Goal: Transaction & Acquisition: Register for event/course

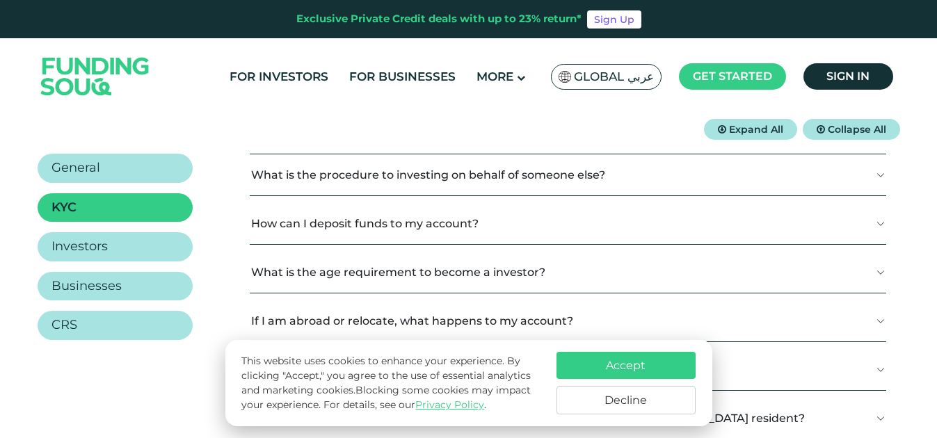
scroll to position [209, 0]
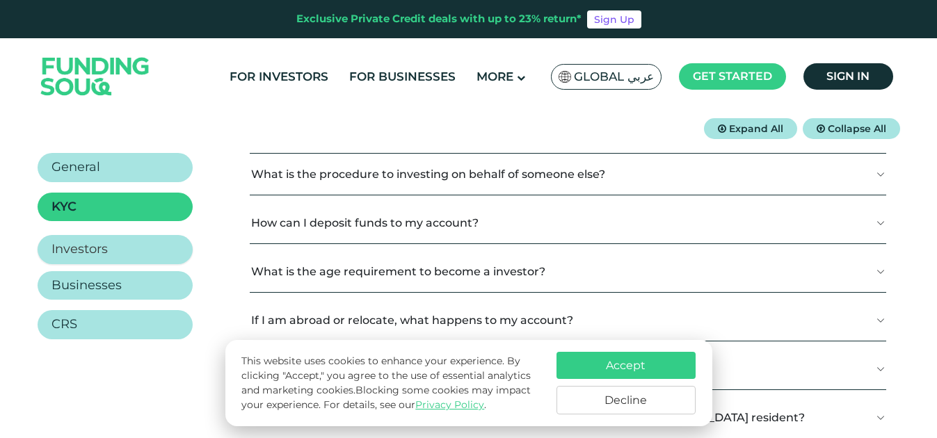
click at [86, 249] on h2 "Investors" at bounding box center [79, 249] width 56 height 15
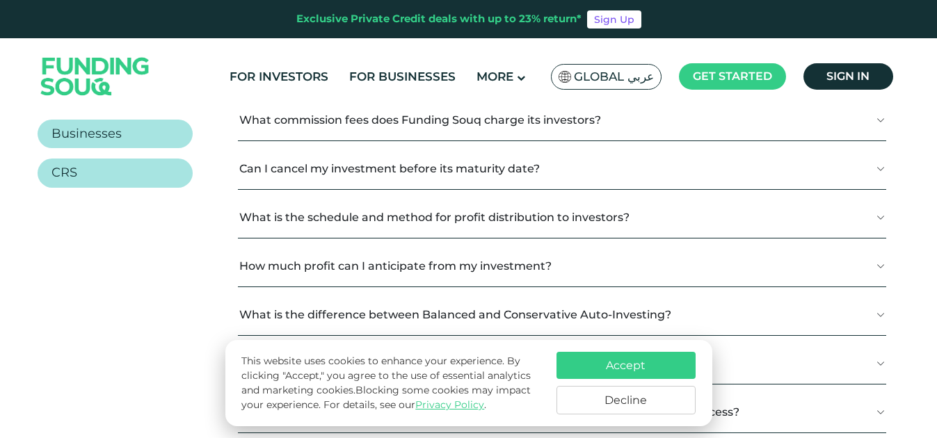
scroll to position [417, 0]
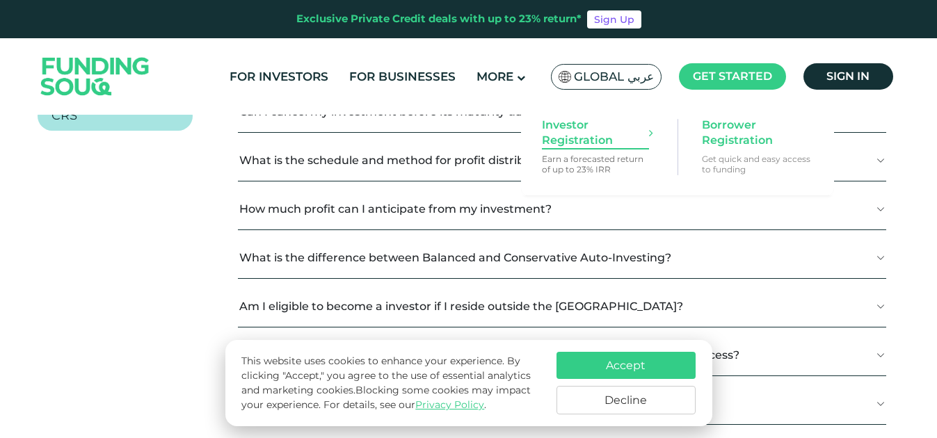
click at [580, 140] on span "Investor Registration" at bounding box center [595, 133] width 107 height 31
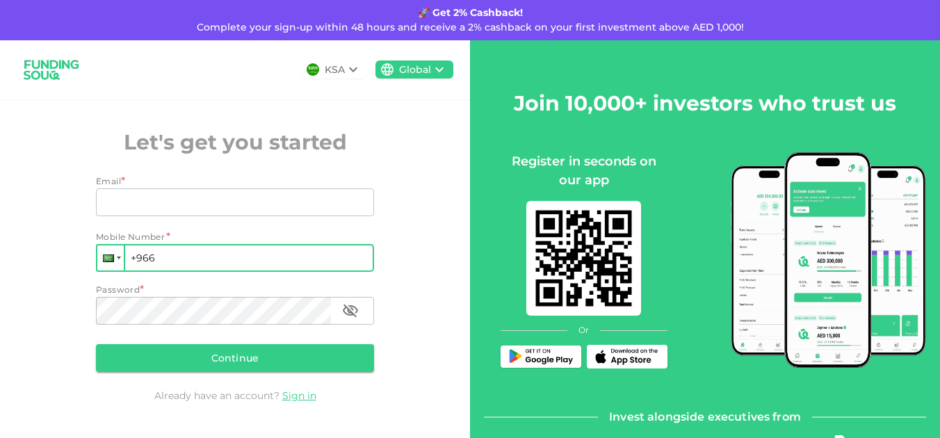
click at [119, 262] on div at bounding box center [110, 258] width 26 height 25
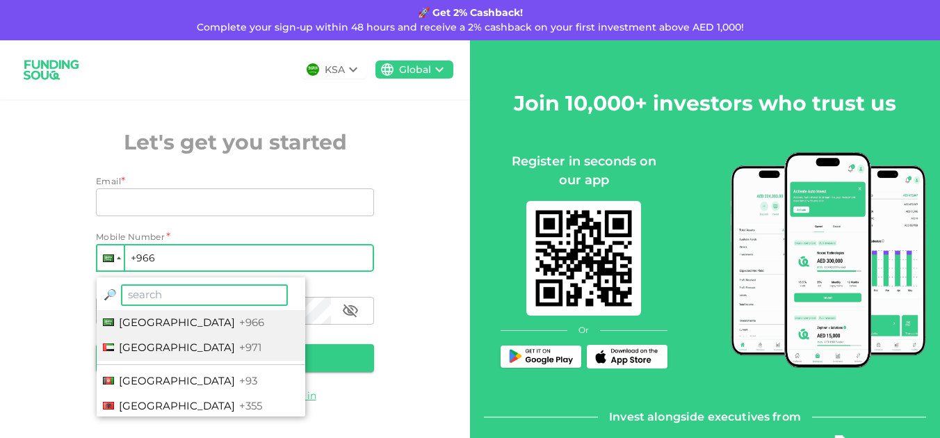
click at [160, 341] on span "United Arab Emirates" at bounding box center [177, 347] width 116 height 13
type input "+971"
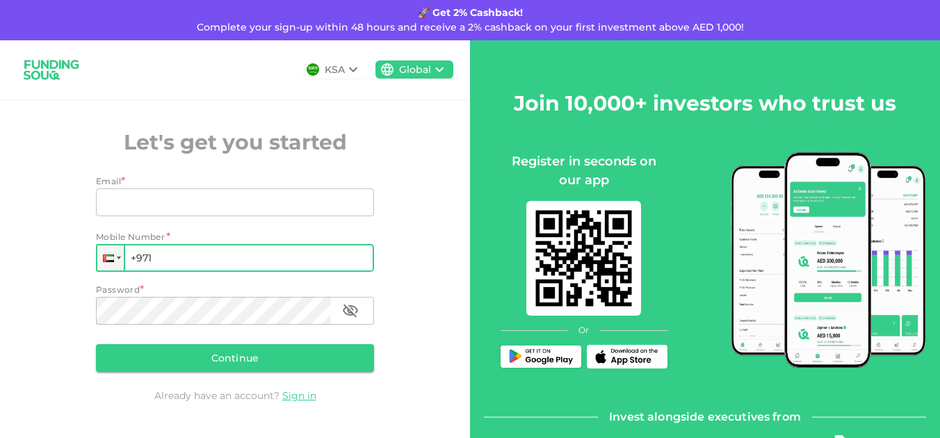
scroll to position [93, 0]
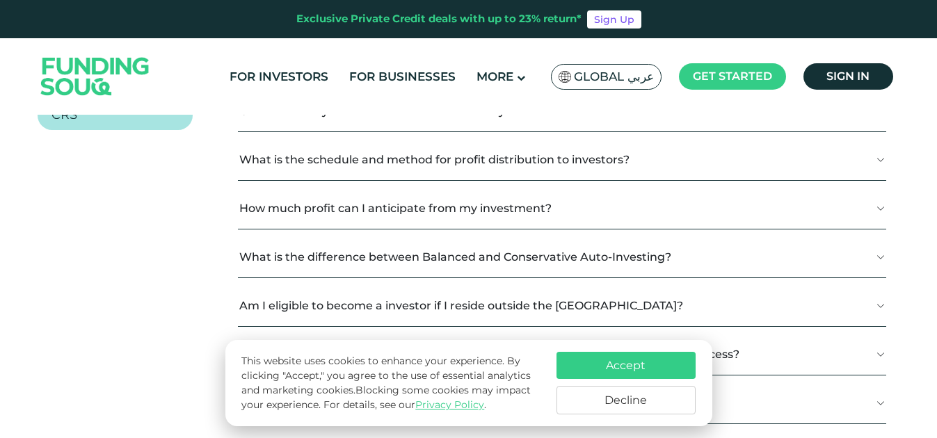
drag, startPoint x: 643, startPoint y: 366, endPoint x: 629, endPoint y: 364, distance: 14.7
click at [643, 366] on button "Accept" at bounding box center [625, 365] width 139 height 27
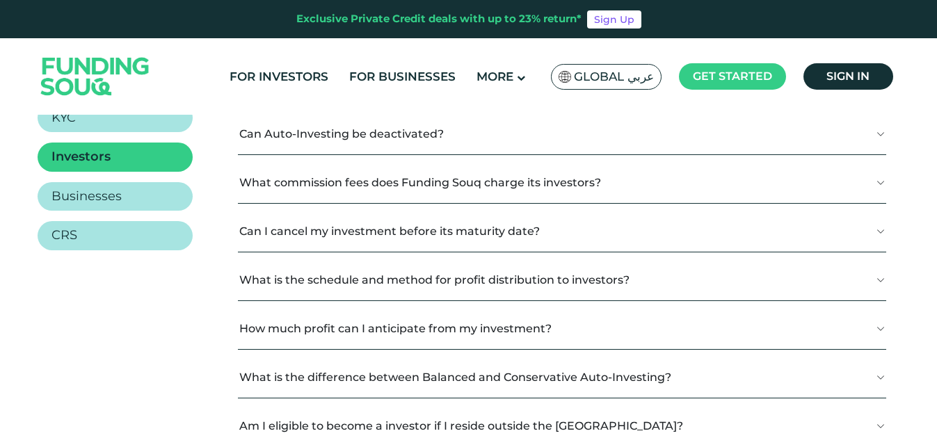
scroll to position [279, 0]
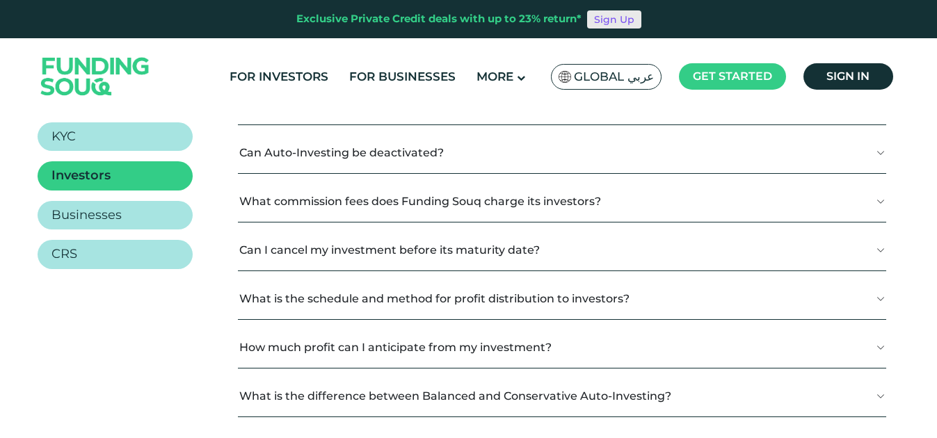
click at [626, 15] on link "Sign Up" at bounding box center [614, 19] width 54 height 18
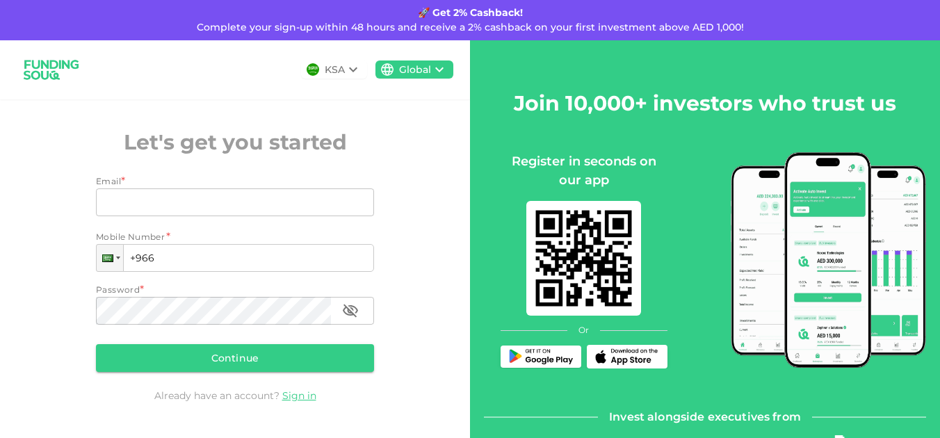
click at [54, 142] on div "KSA Global Let's get you started Email * Email Email Mobile Number * Phone +966…" at bounding box center [235, 242] width 470 height 404
click at [421, 160] on div "KSA Global Let's get you started Email * Email Email Mobile Number * Phone +966…" at bounding box center [235, 242] width 470 height 404
